Goal: Task Accomplishment & Management: Use online tool/utility

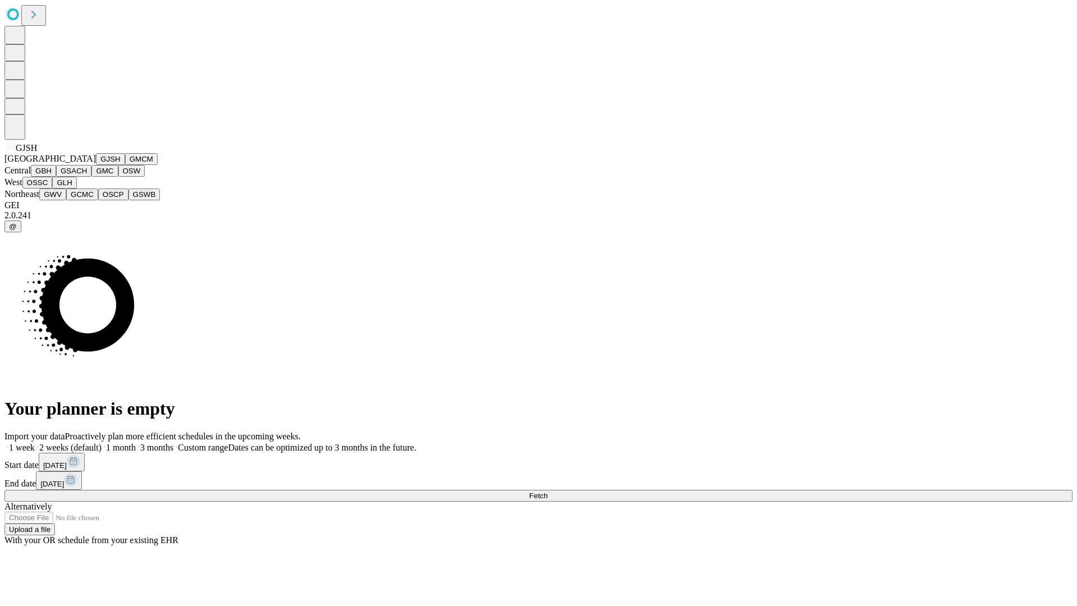
click at [96, 165] on button "GJSH" at bounding box center [110, 159] width 29 height 12
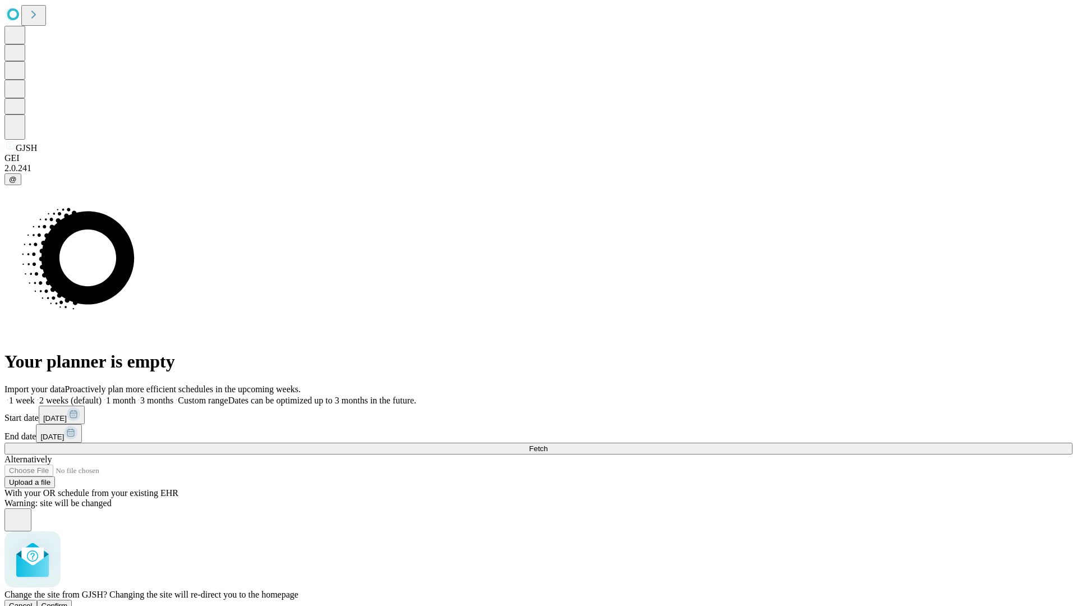
click at [68, 602] on span "Confirm" at bounding box center [55, 606] width 26 height 8
click at [136, 396] on label "1 month" at bounding box center [119, 401] width 34 height 10
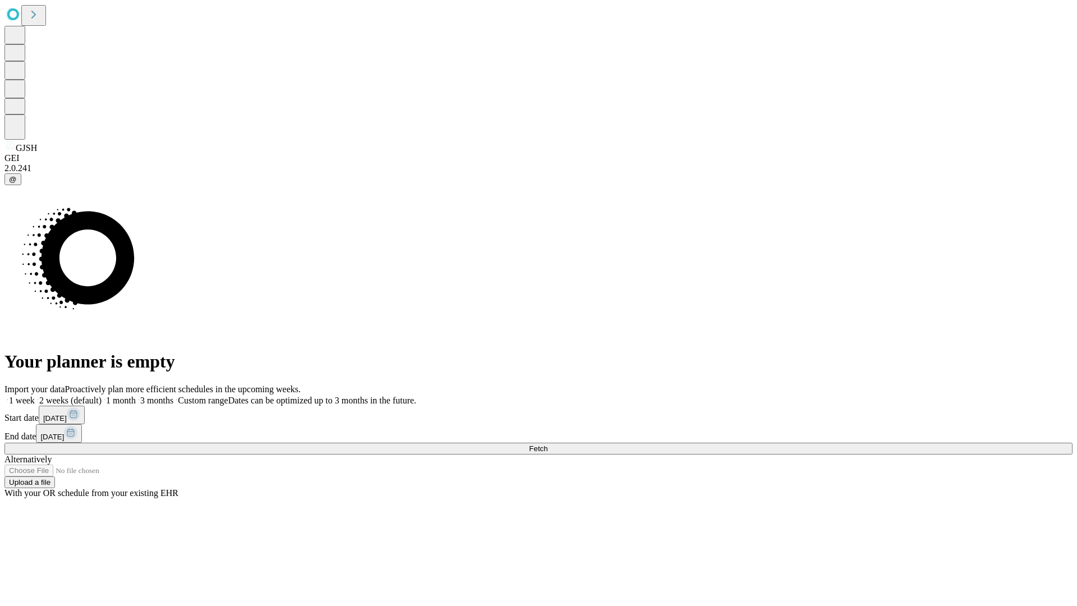
click at [548, 444] on span "Fetch" at bounding box center [538, 448] width 19 height 8
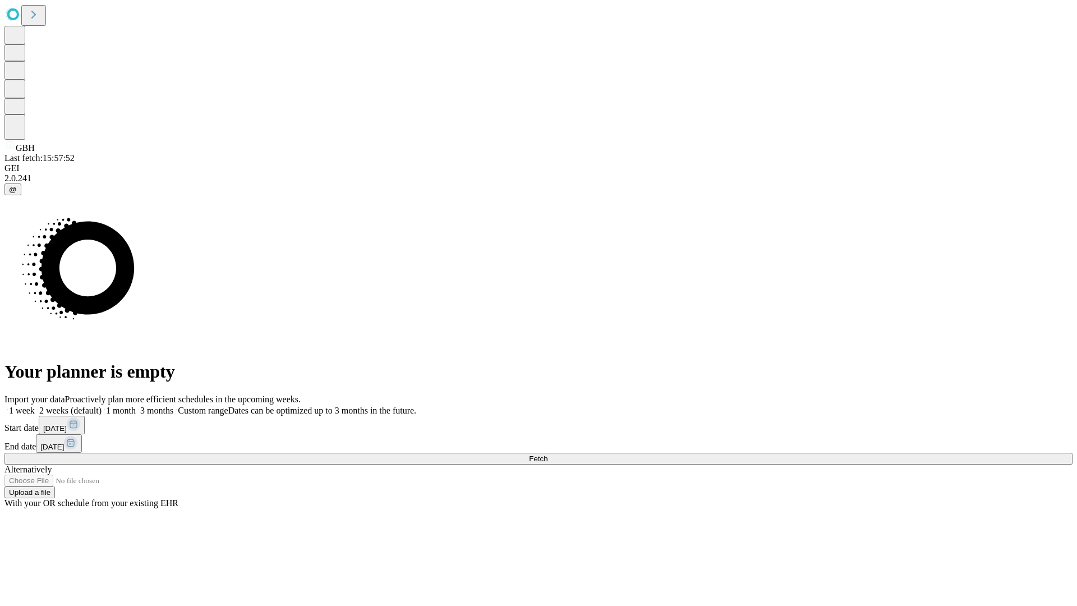
click at [136, 406] on label "1 month" at bounding box center [119, 411] width 34 height 10
click at [548, 455] on span "Fetch" at bounding box center [538, 459] width 19 height 8
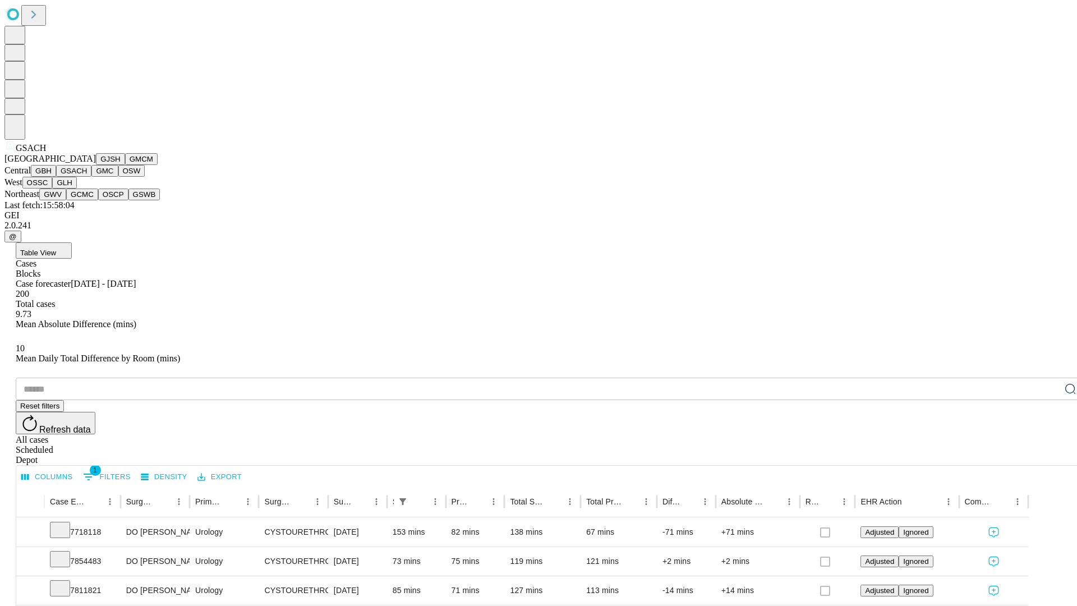
click at [91, 177] on button "GMC" at bounding box center [104, 171] width 26 height 12
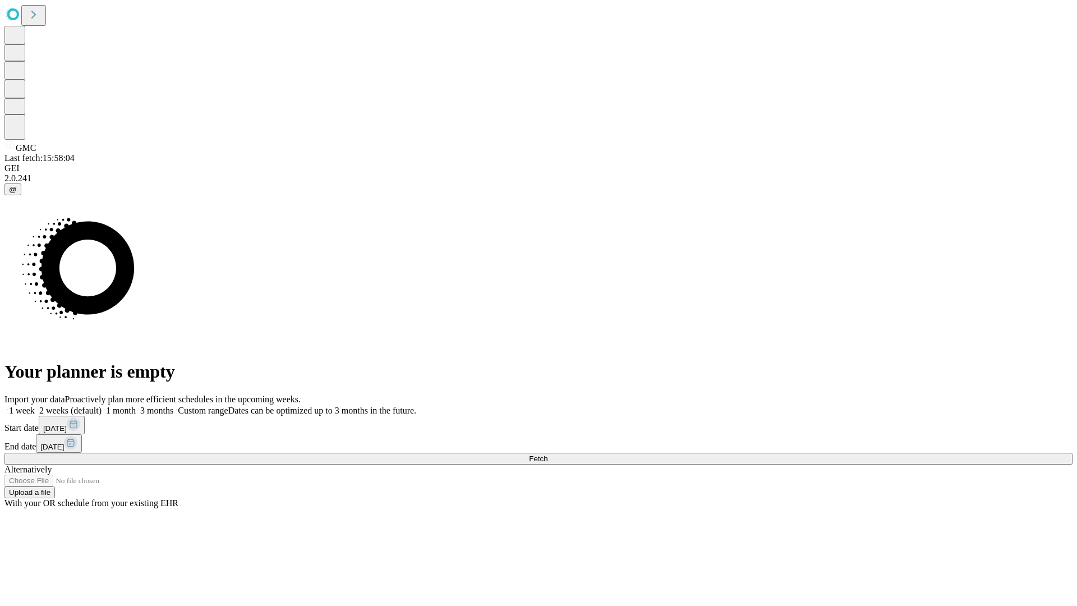
click at [136, 406] on label "1 month" at bounding box center [119, 411] width 34 height 10
click at [548, 455] on span "Fetch" at bounding box center [538, 459] width 19 height 8
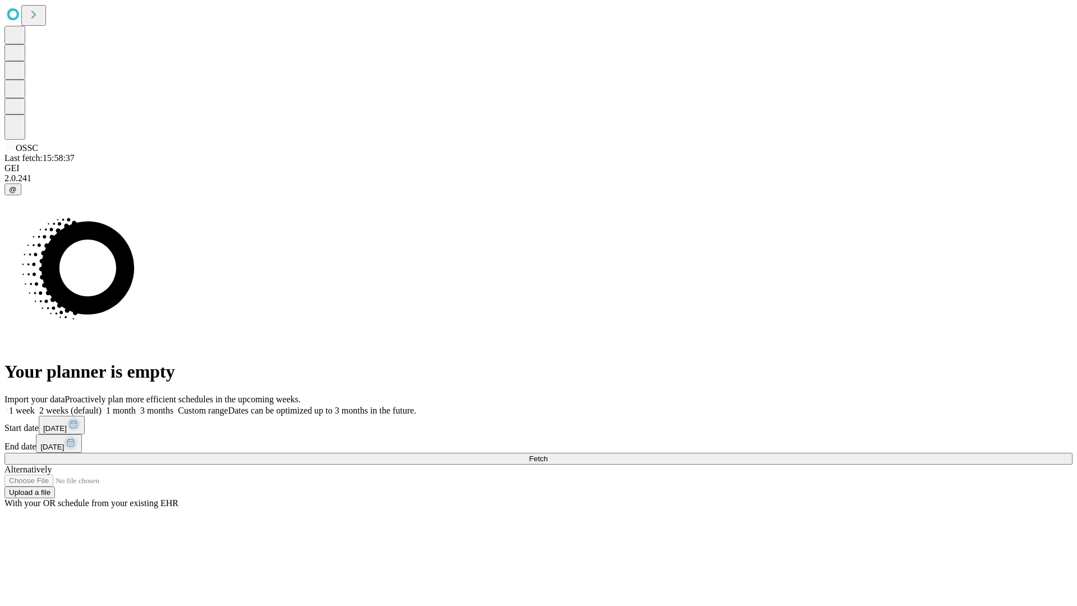
click at [136, 406] on label "1 month" at bounding box center [119, 411] width 34 height 10
click at [548, 455] on span "Fetch" at bounding box center [538, 459] width 19 height 8
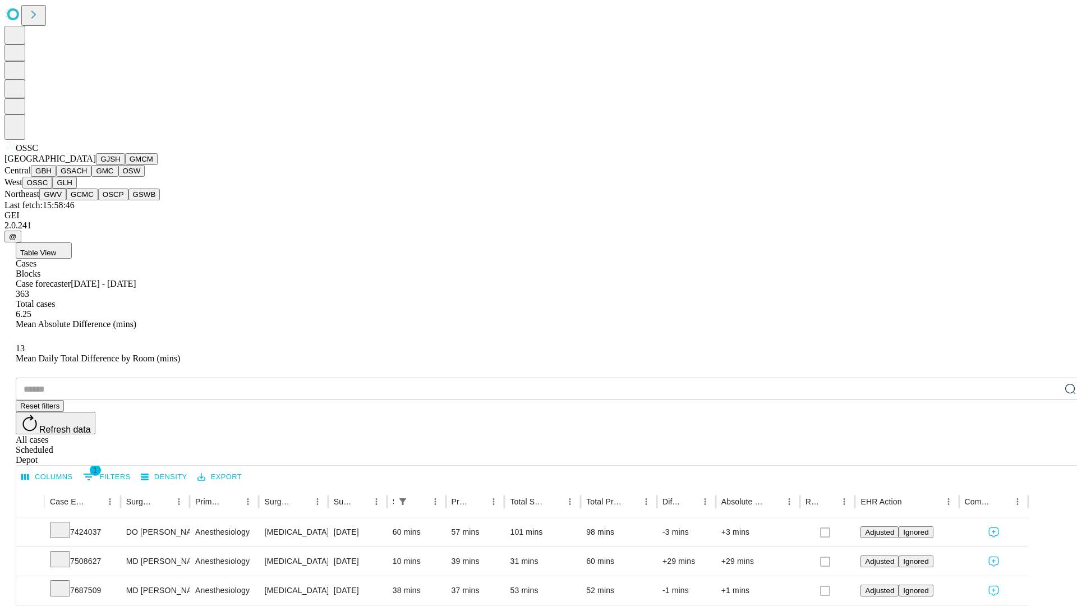
click at [76, 189] on button "GLH" at bounding box center [64, 183] width 24 height 12
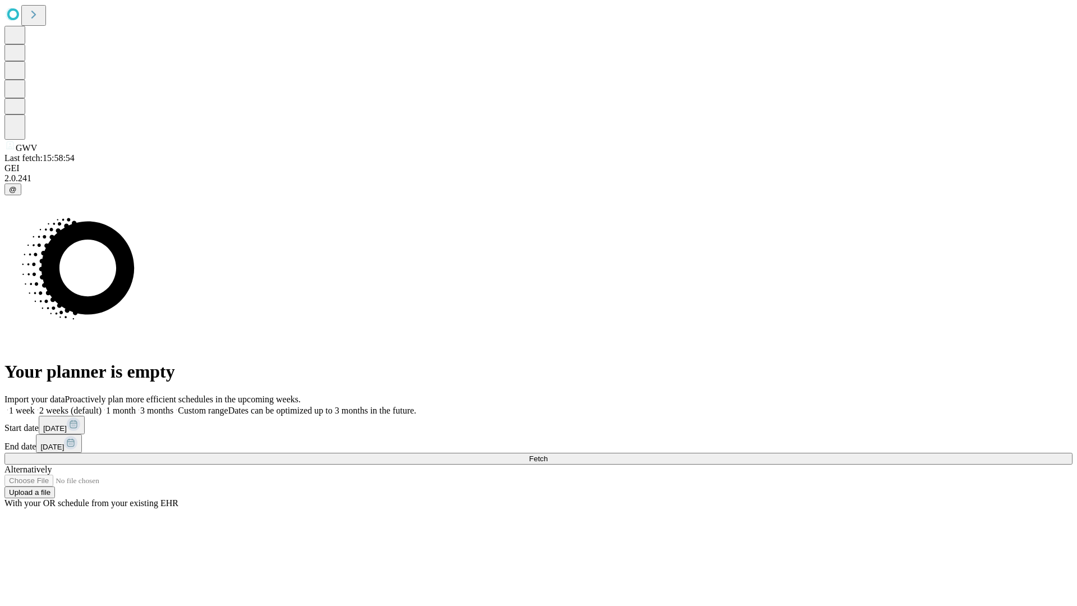
click at [136, 406] on label "1 month" at bounding box center [119, 411] width 34 height 10
click at [548, 455] on span "Fetch" at bounding box center [538, 459] width 19 height 8
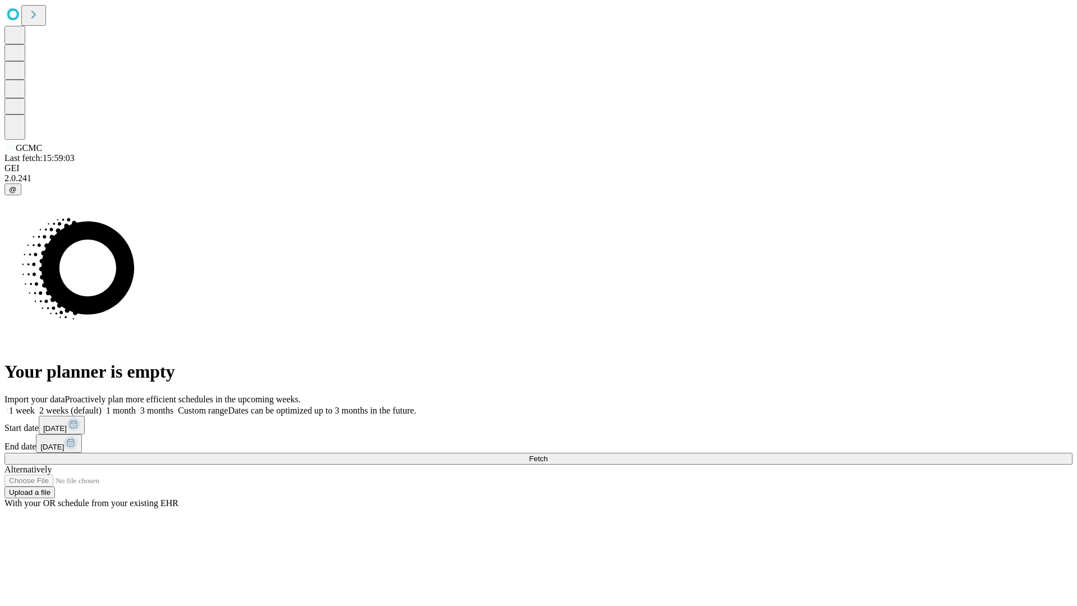
click at [136, 406] on label "1 month" at bounding box center [119, 411] width 34 height 10
click at [548, 455] on span "Fetch" at bounding box center [538, 459] width 19 height 8
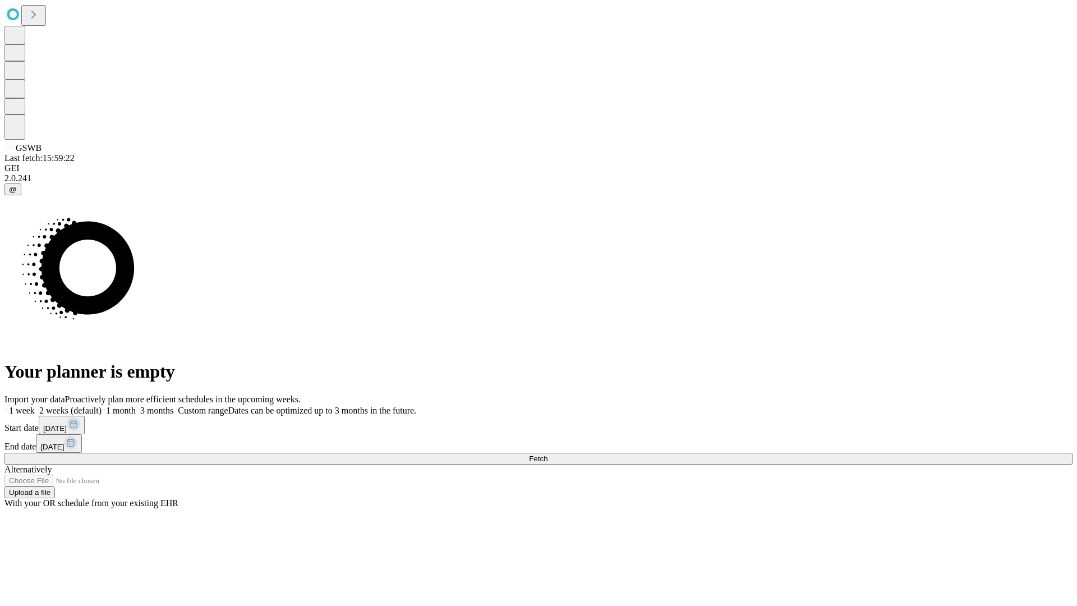
click at [136, 406] on label "1 month" at bounding box center [119, 411] width 34 height 10
click at [548, 455] on span "Fetch" at bounding box center [538, 459] width 19 height 8
